Goal: Information Seeking & Learning: Learn about a topic

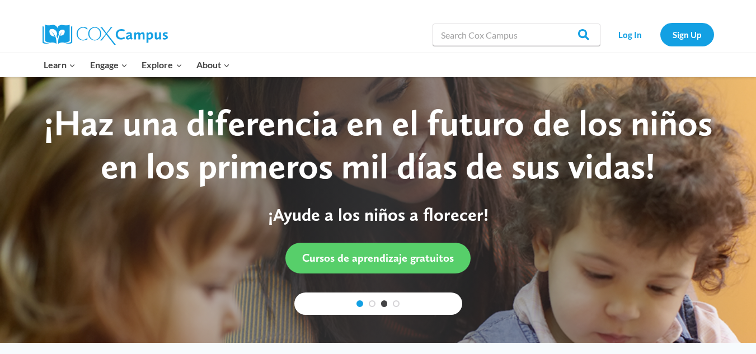
click at [358, 300] on link "1" at bounding box center [359, 303] width 7 height 7
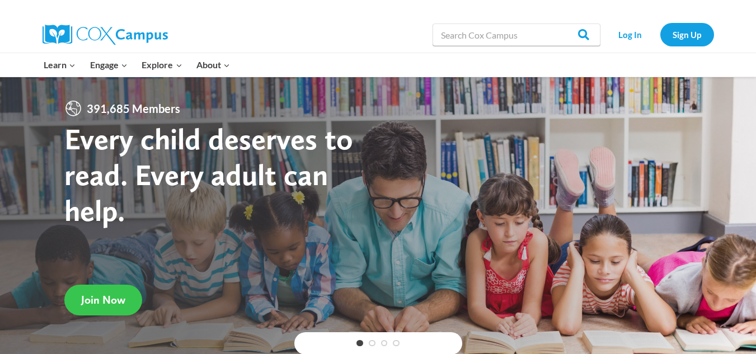
click at [102, 294] on span "Join Now" at bounding box center [103, 299] width 44 height 13
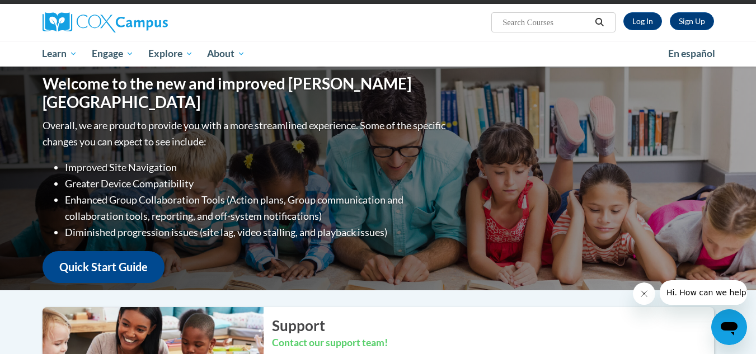
scroll to position [78, 0]
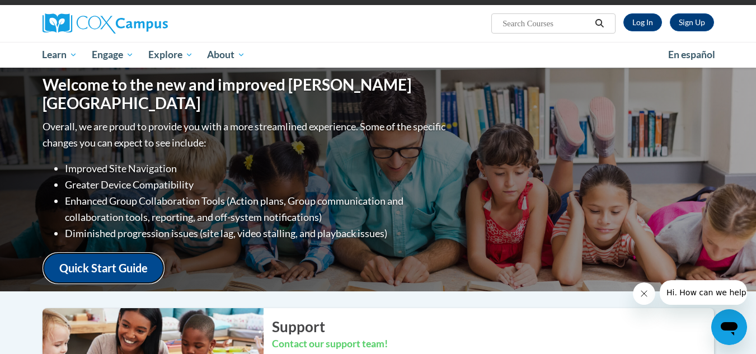
click at [109, 260] on link "Quick Start Guide" at bounding box center [104, 268] width 122 height 32
